Goal: Learn about a topic: Learn about a topic

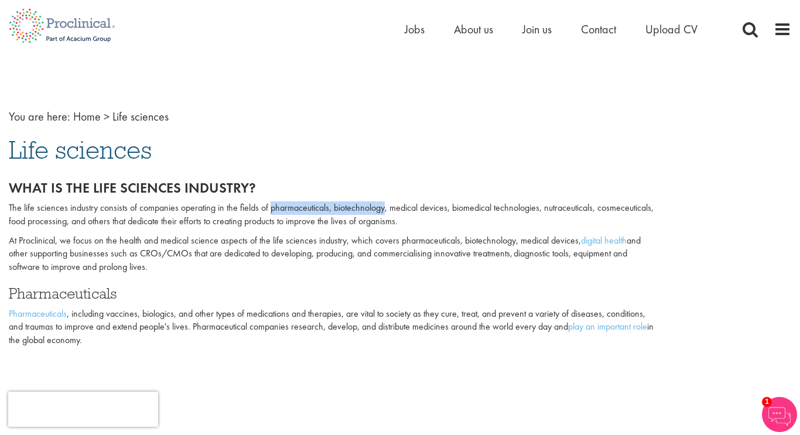
drag, startPoint x: 269, startPoint y: 208, endPoint x: 385, endPoint y: 203, distance: 115.5
click at [385, 203] on p "The life sciences industry consists of companies operating in the fields of pha…" at bounding box center [333, 214] width 649 height 27
copy p "pharmaceuticals, biotechnology"
click at [409, 146] on h1 "Life sciences" at bounding box center [400, 150] width 783 height 26
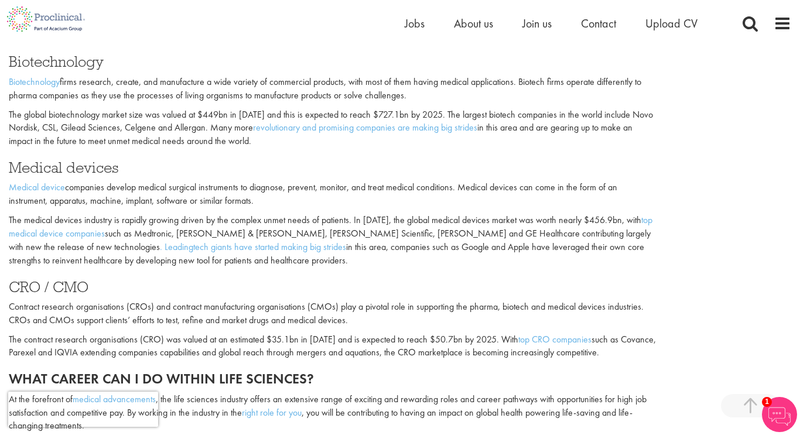
scroll to position [733, 0]
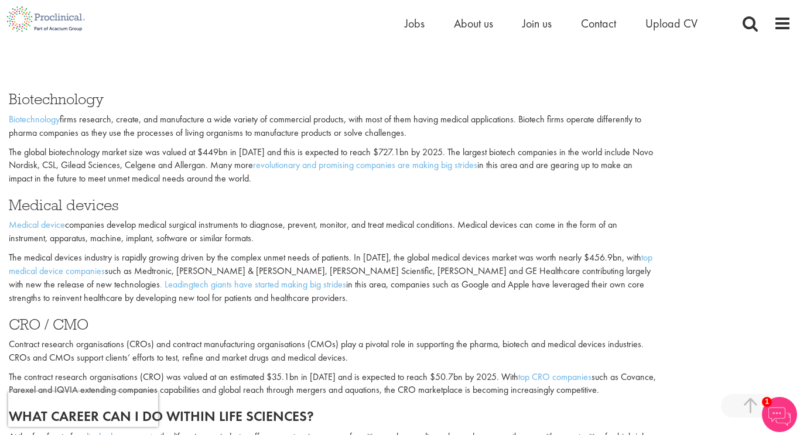
scroll to position [697, 0]
